Goal: Navigation & Orientation: Find specific page/section

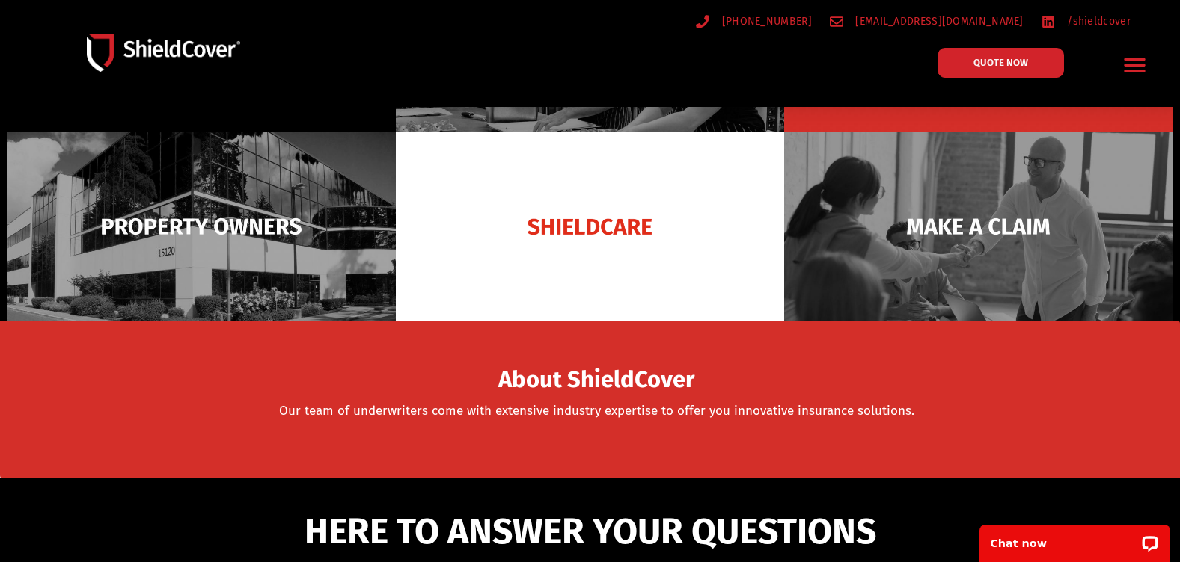
click at [251, 377] on div "About ShieldCover" at bounding box center [596, 391] width 1167 height 54
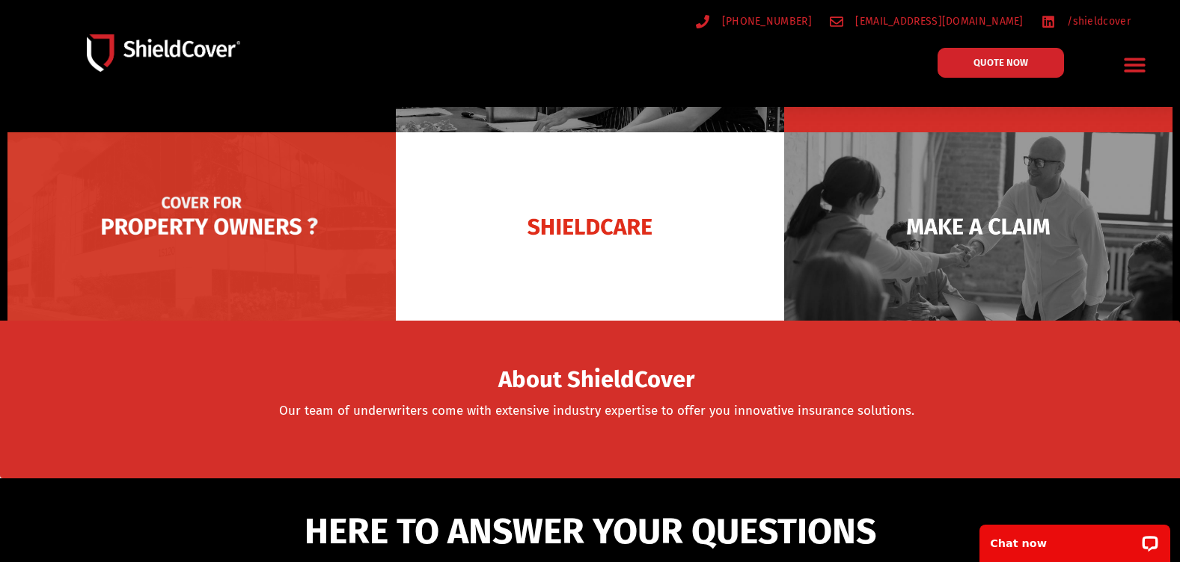
click at [245, 208] on img at bounding box center [201, 226] width 388 height 188
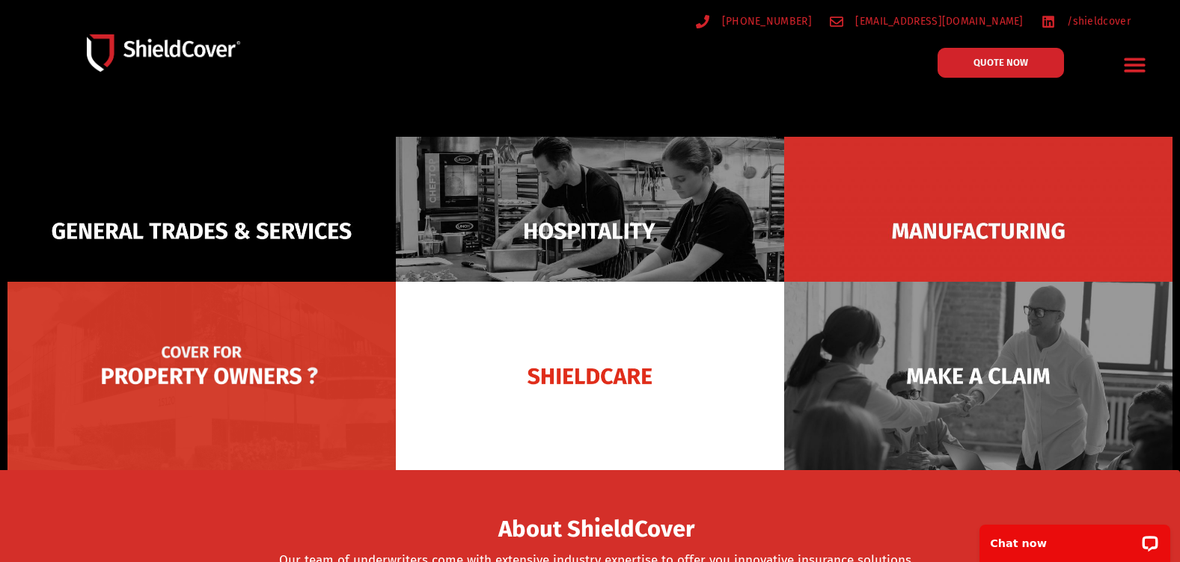
click at [244, 393] on img at bounding box center [201, 376] width 388 height 188
